Goal: Navigation & Orientation: Find specific page/section

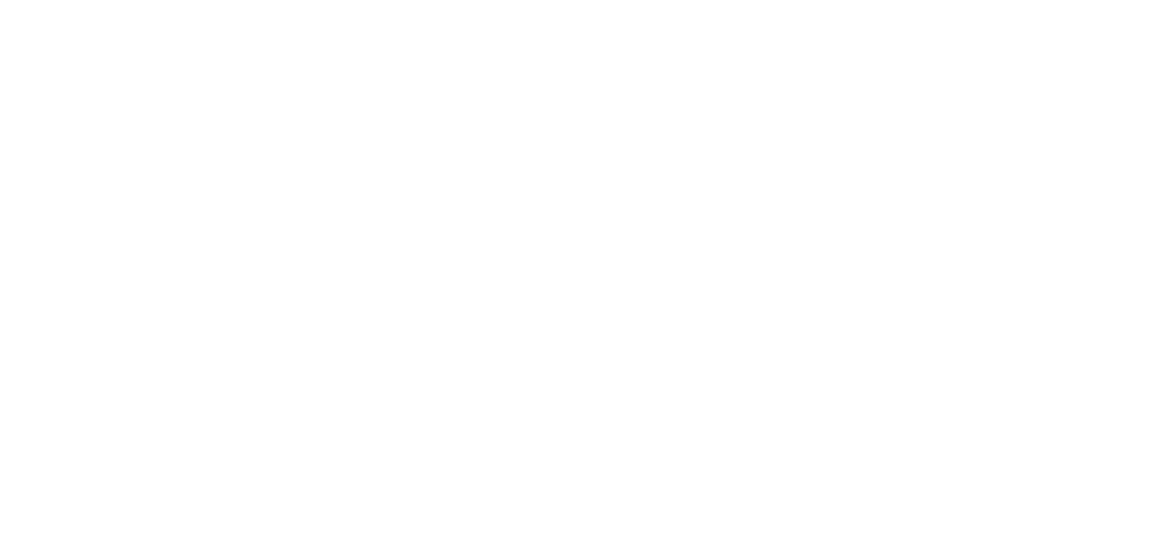
drag, startPoint x: 1124, startPoint y: 0, endPoint x: 694, endPoint y: 182, distance: 466.7
click at [694, 6] on html at bounding box center [579, 3] width 1158 height 6
